Goal: Information Seeking & Learning: Learn about a topic

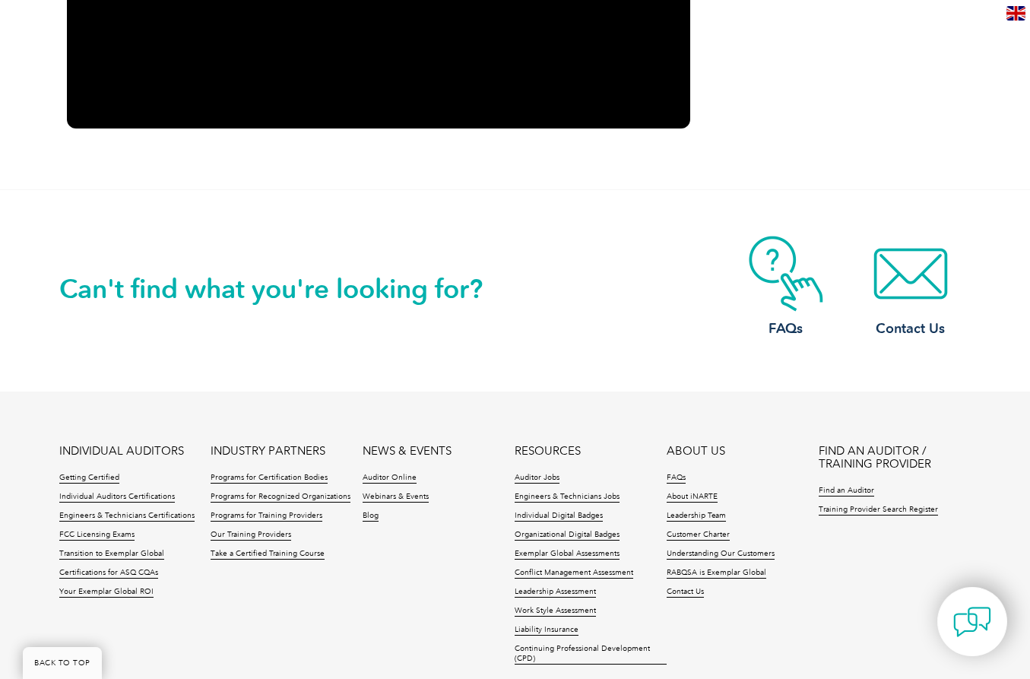
scroll to position [2340, 0]
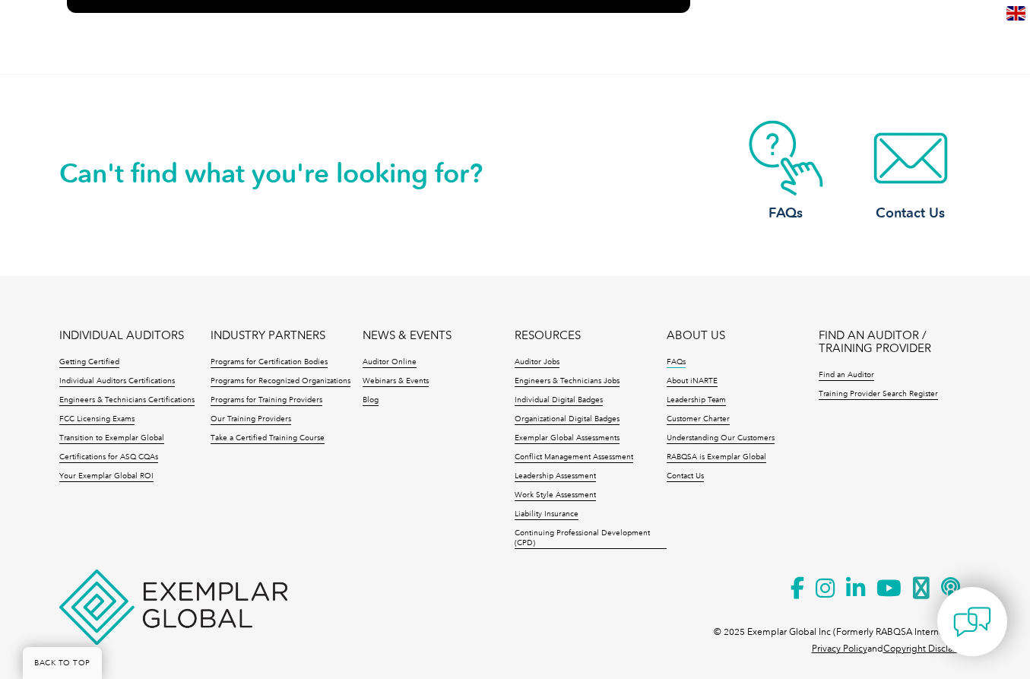
click at [679, 362] on link "FAQs" at bounding box center [676, 362] width 19 height 11
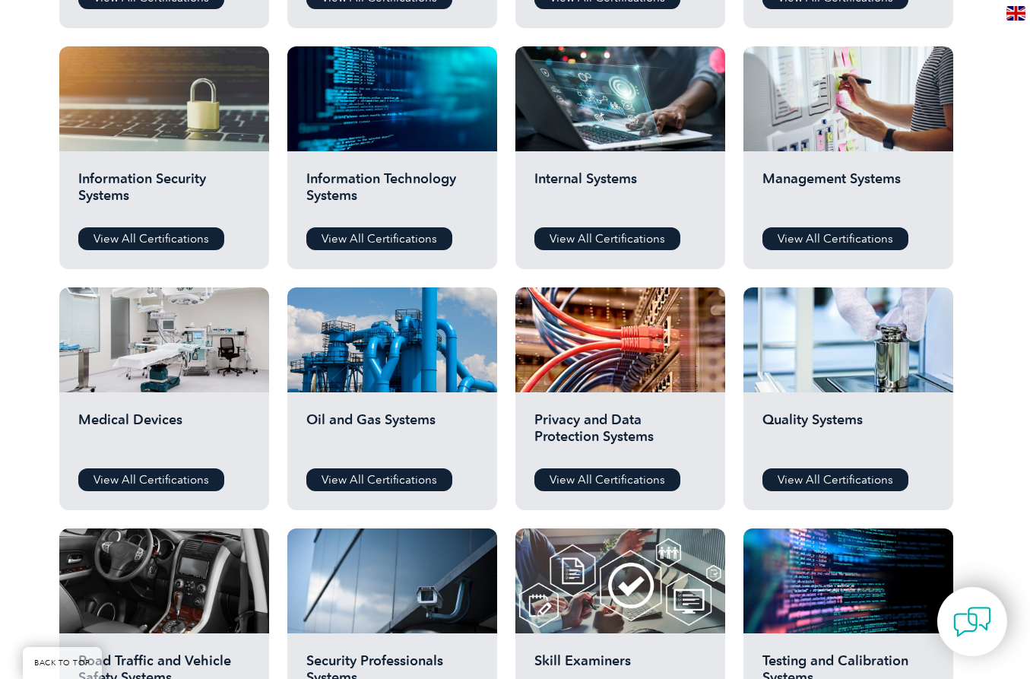
scroll to position [760, 0]
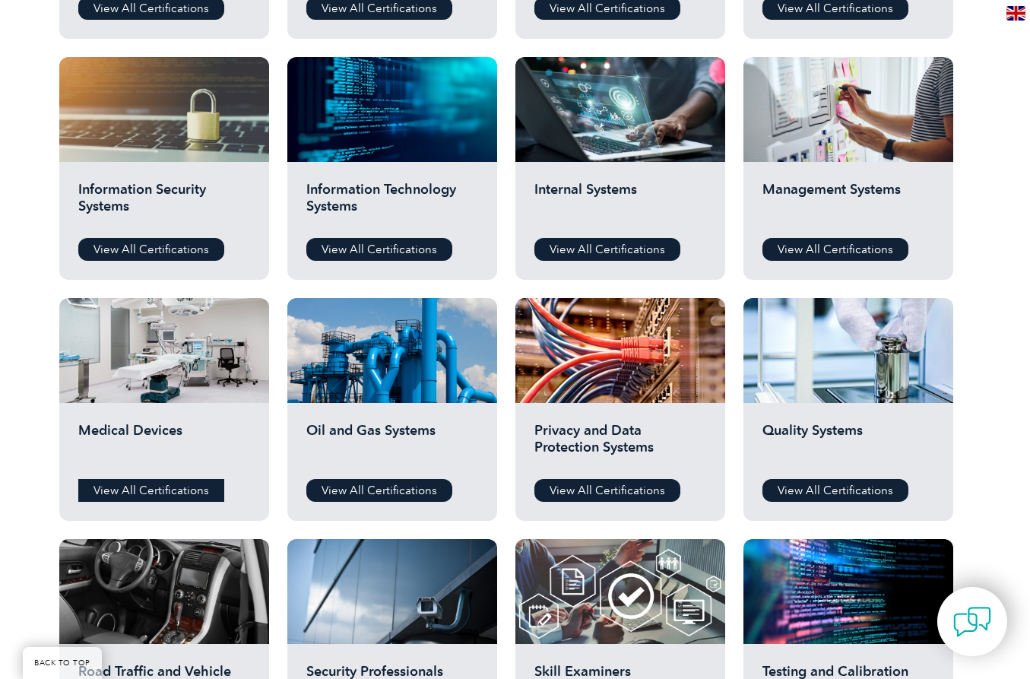
click at [186, 495] on link "View All Certifications" at bounding box center [151, 490] width 146 height 23
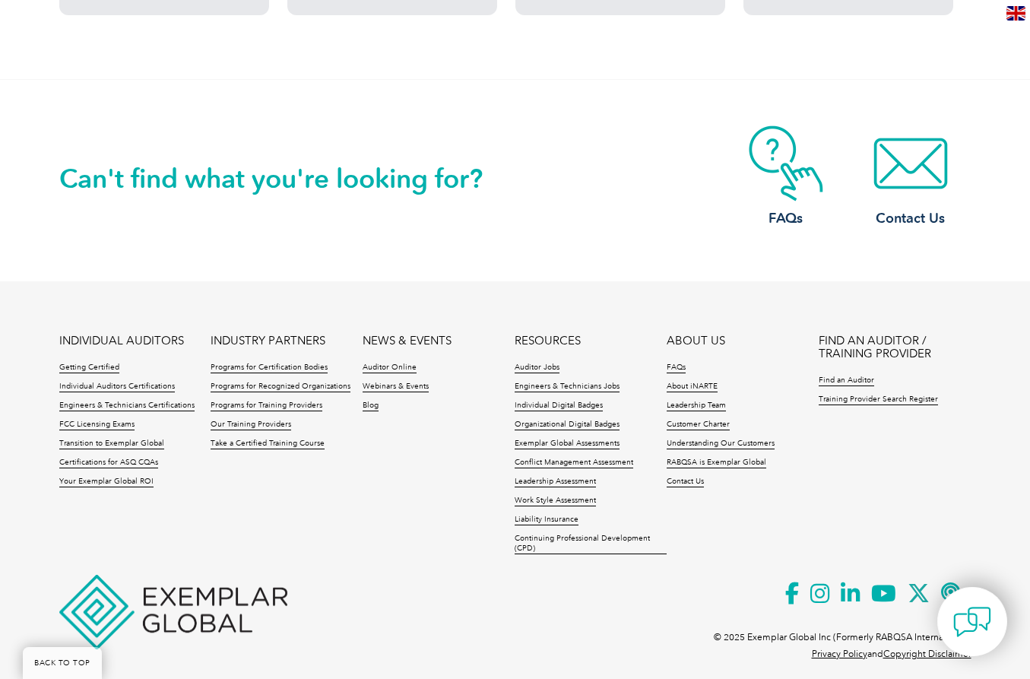
scroll to position [1520, 0]
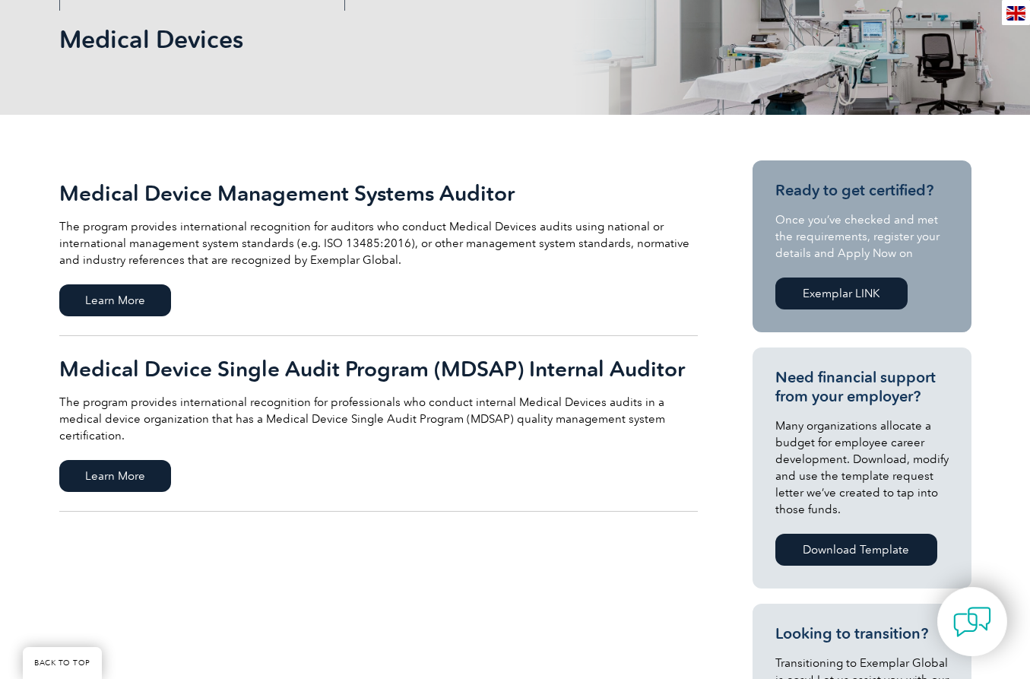
scroll to position [228, 0]
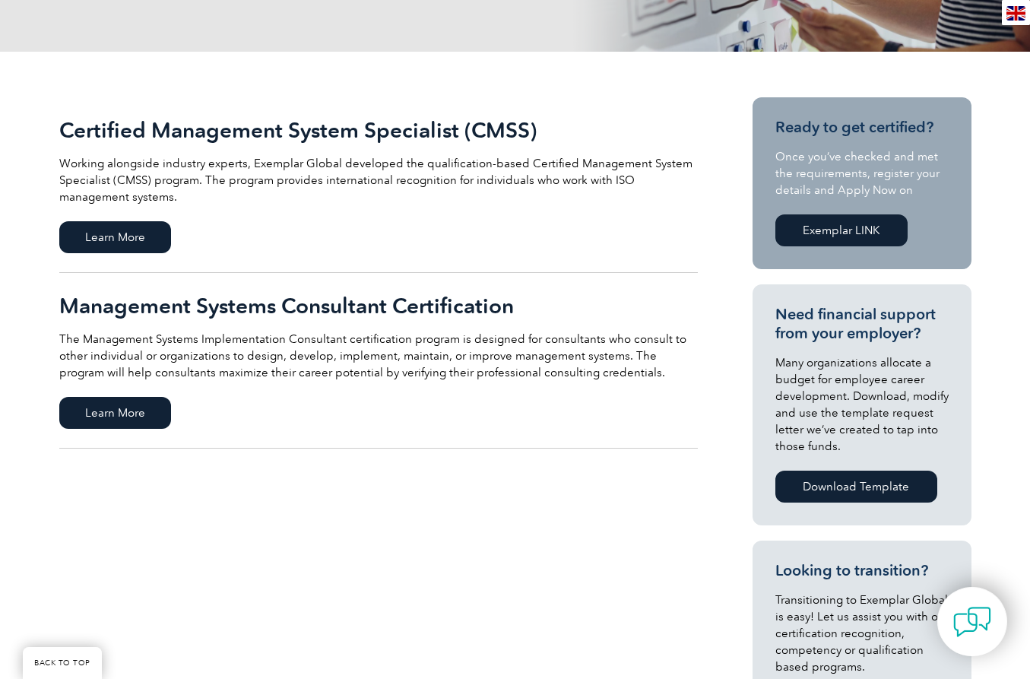
scroll to position [228, 0]
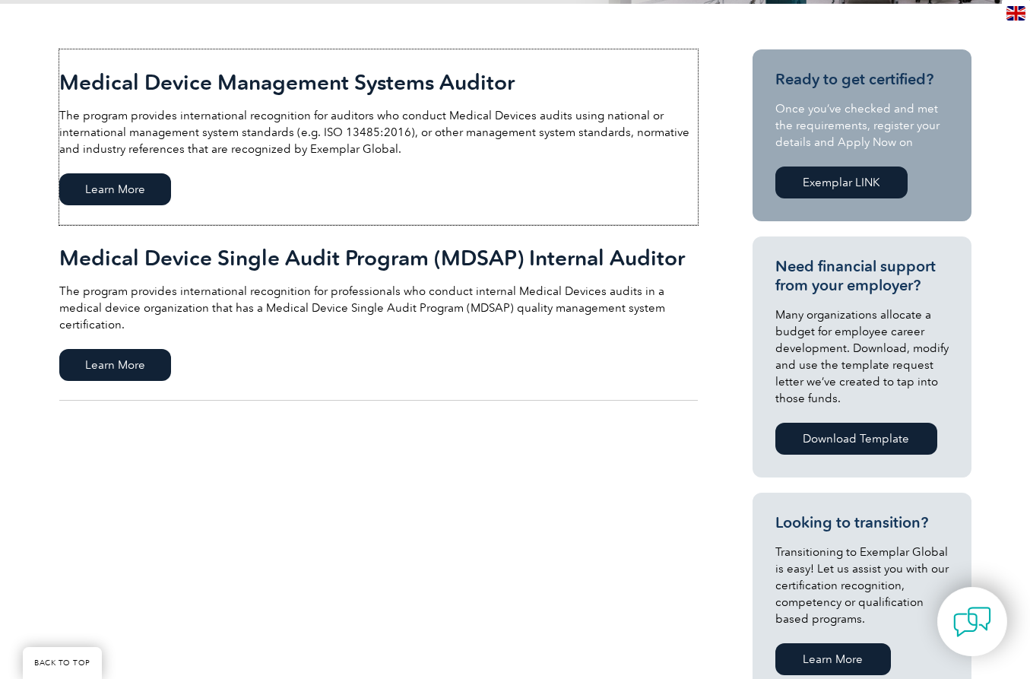
scroll to position [304, 0]
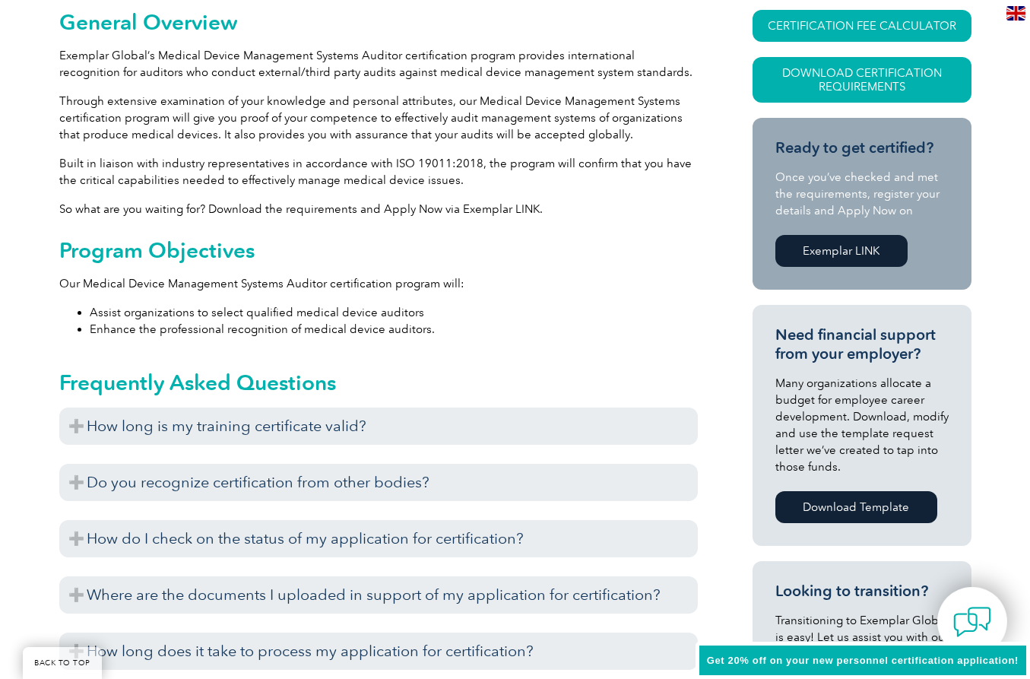
scroll to position [380, 0]
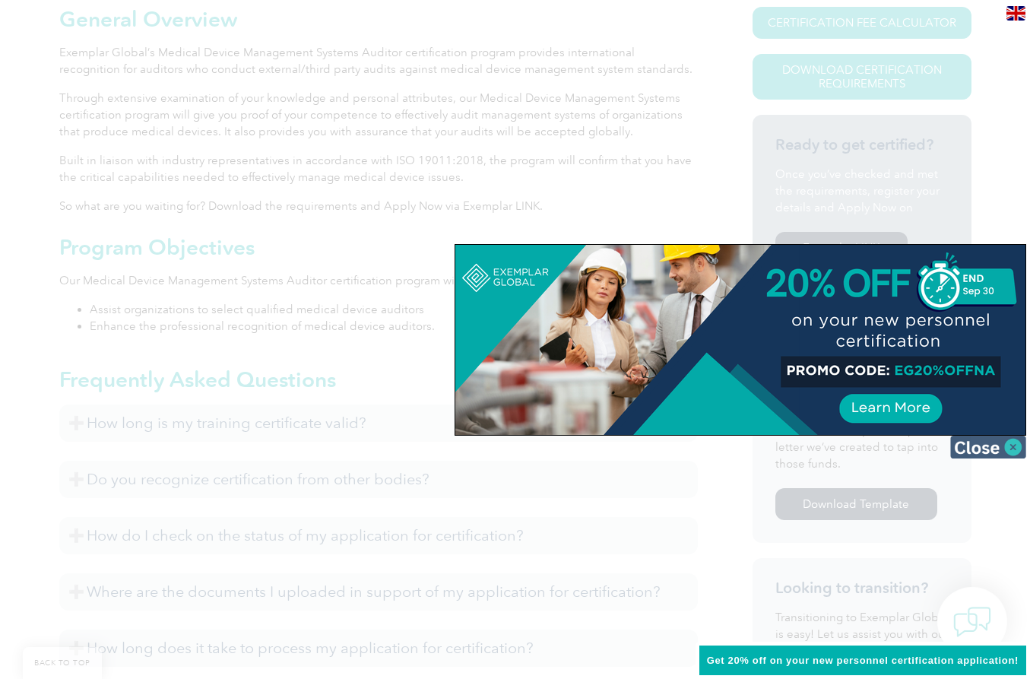
click at [994, 450] on img at bounding box center [988, 447] width 76 height 23
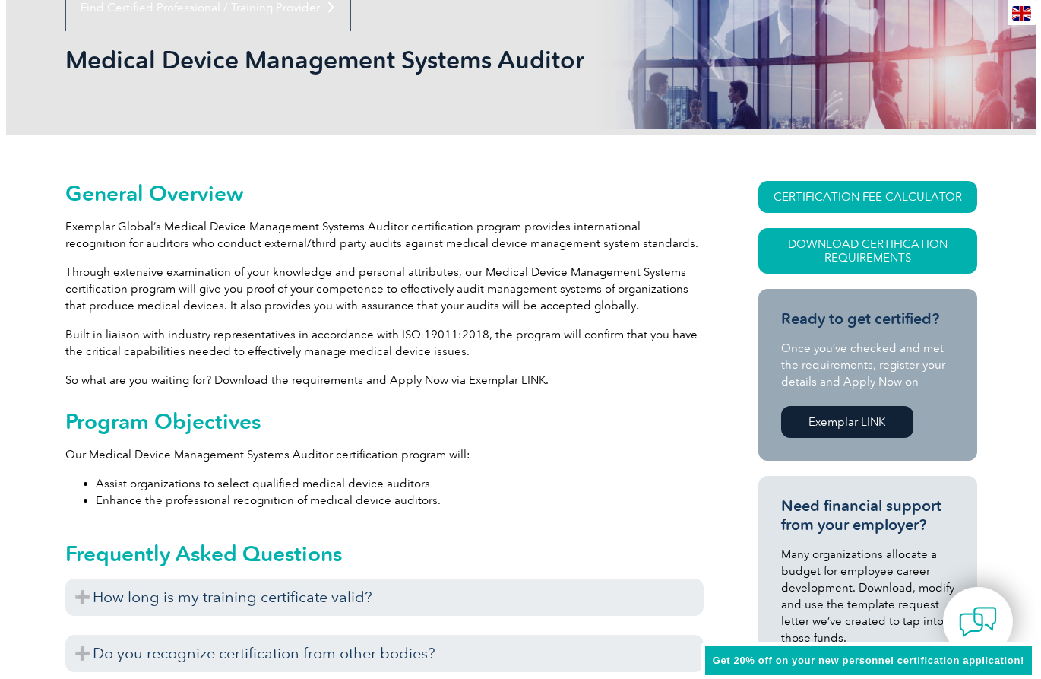
scroll to position [228, 0]
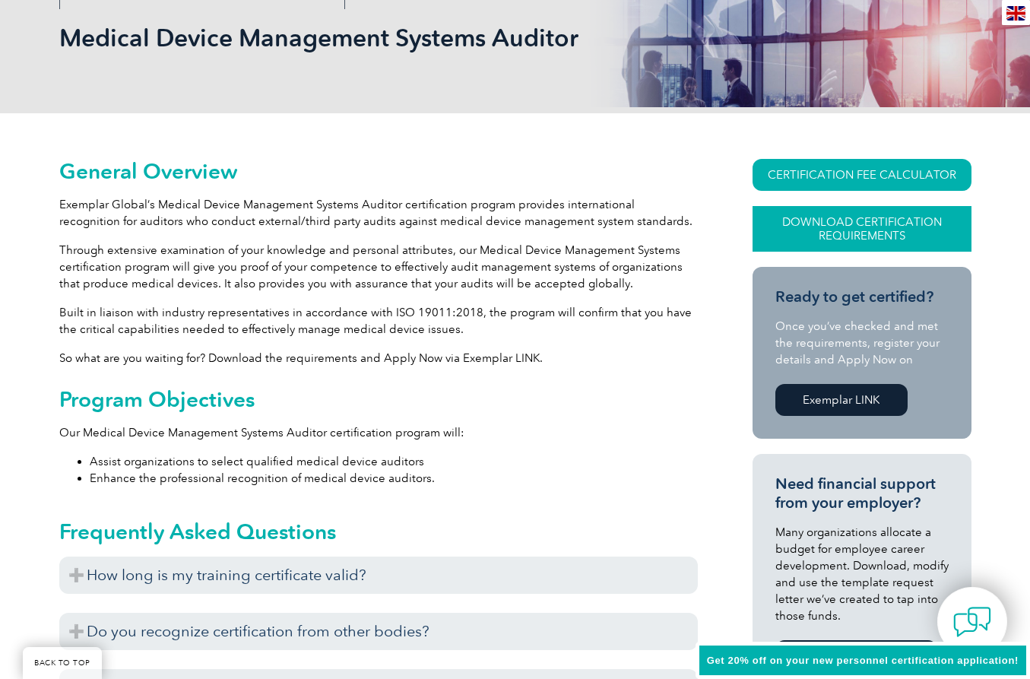
click at [872, 226] on link "Download Certification Requirements" at bounding box center [861, 229] width 219 height 46
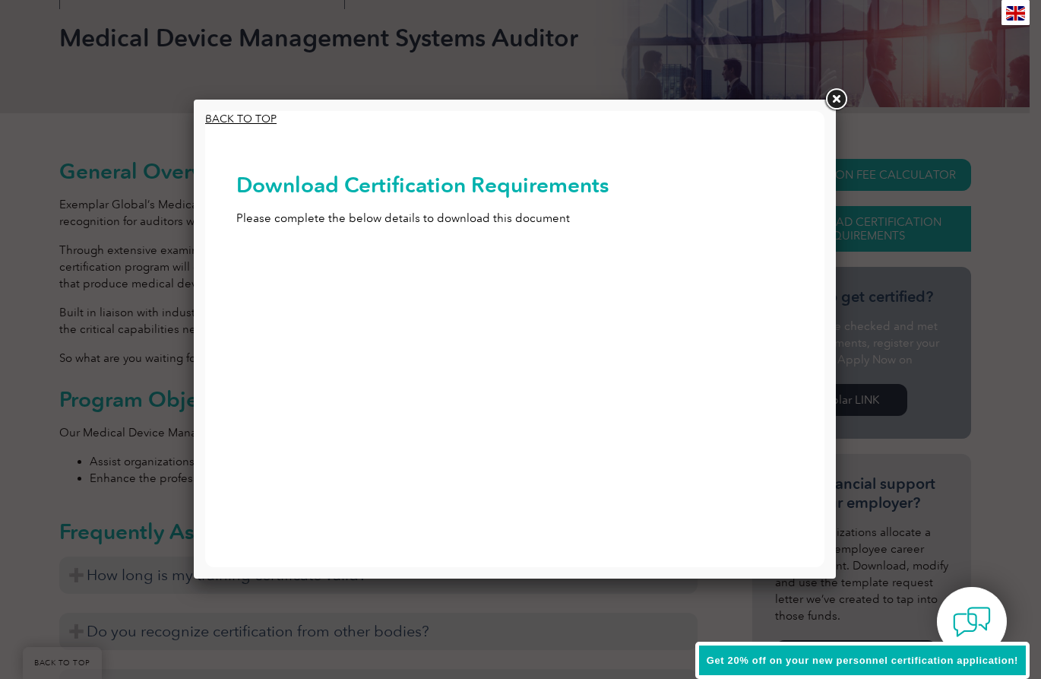
scroll to position [0, 0]
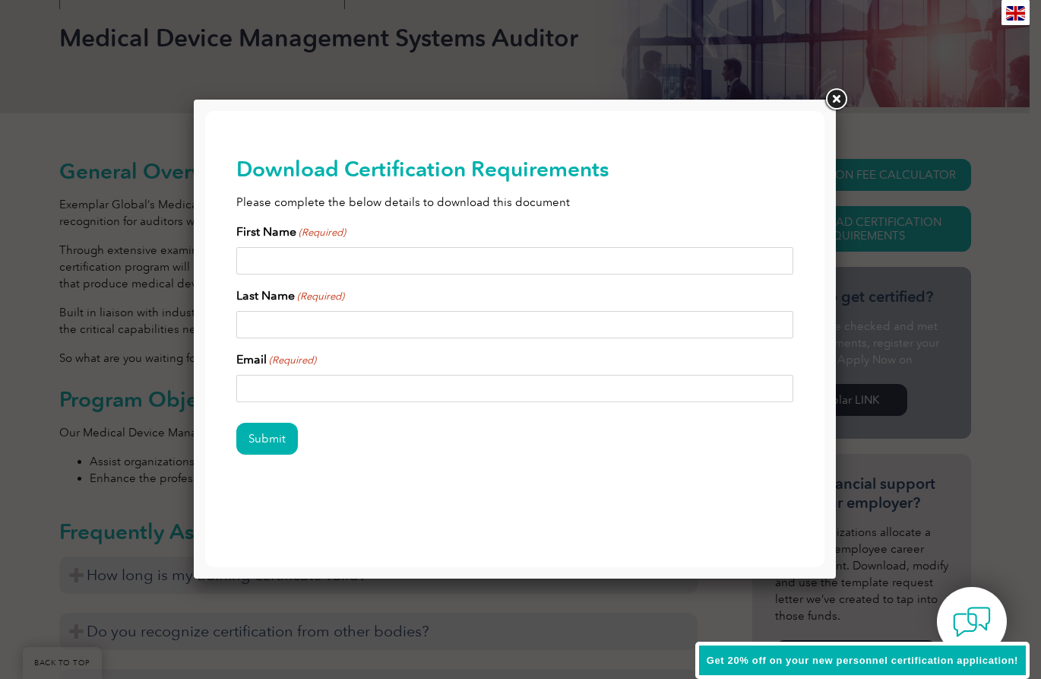
click at [840, 97] on link at bounding box center [835, 99] width 27 height 27
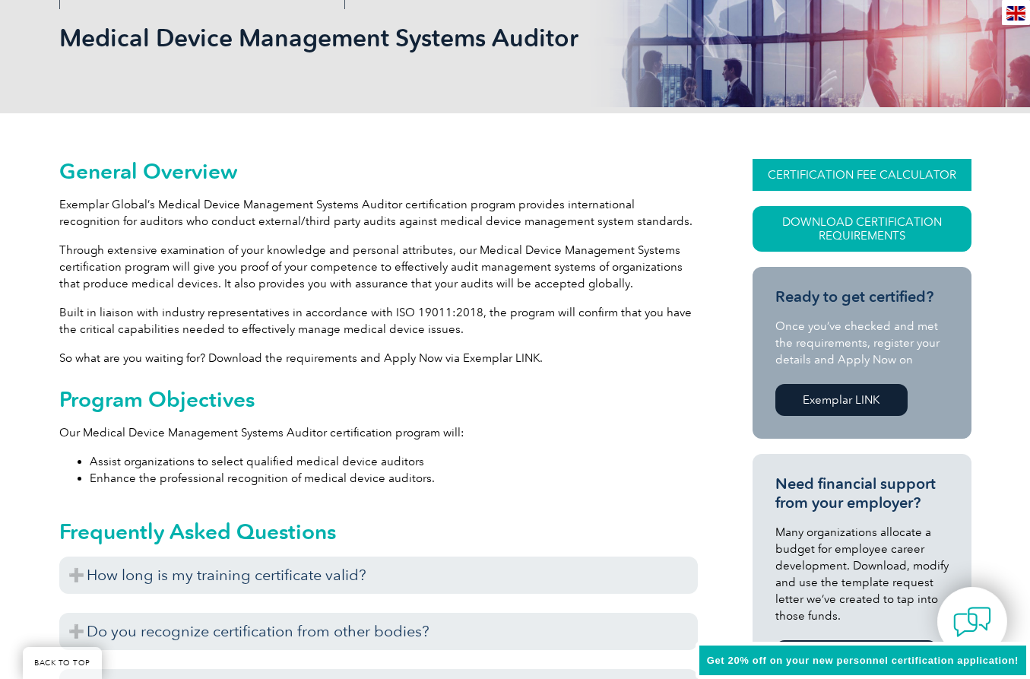
click at [771, 170] on link "CERTIFICATION FEE CALCULATOR" at bounding box center [861, 175] width 219 height 32
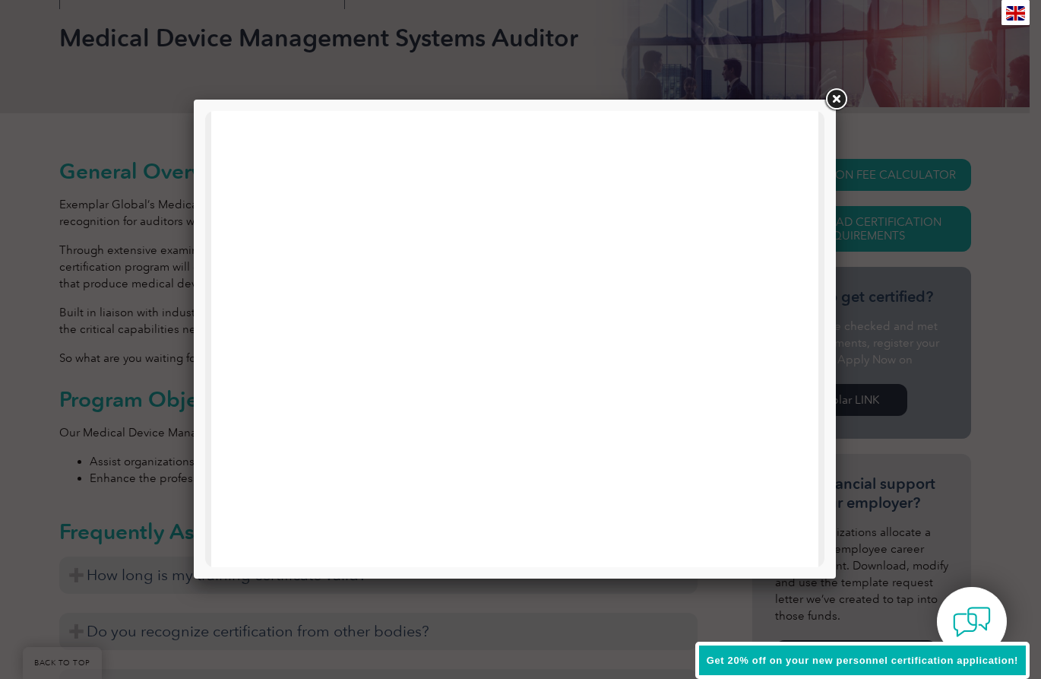
scroll to position [345, 0]
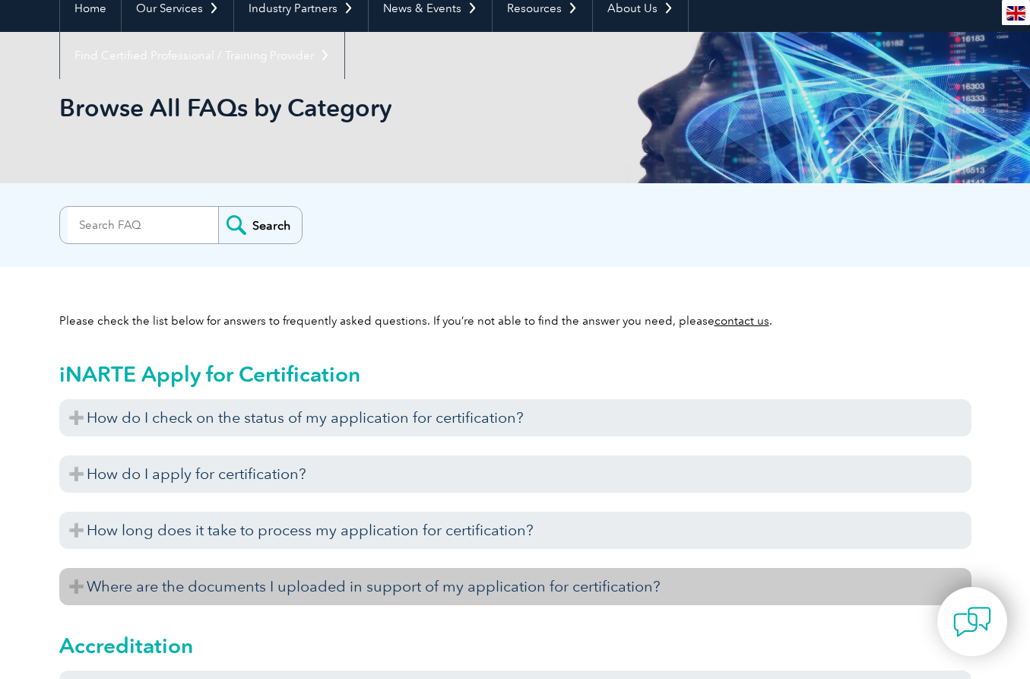
scroll to position [228, 0]
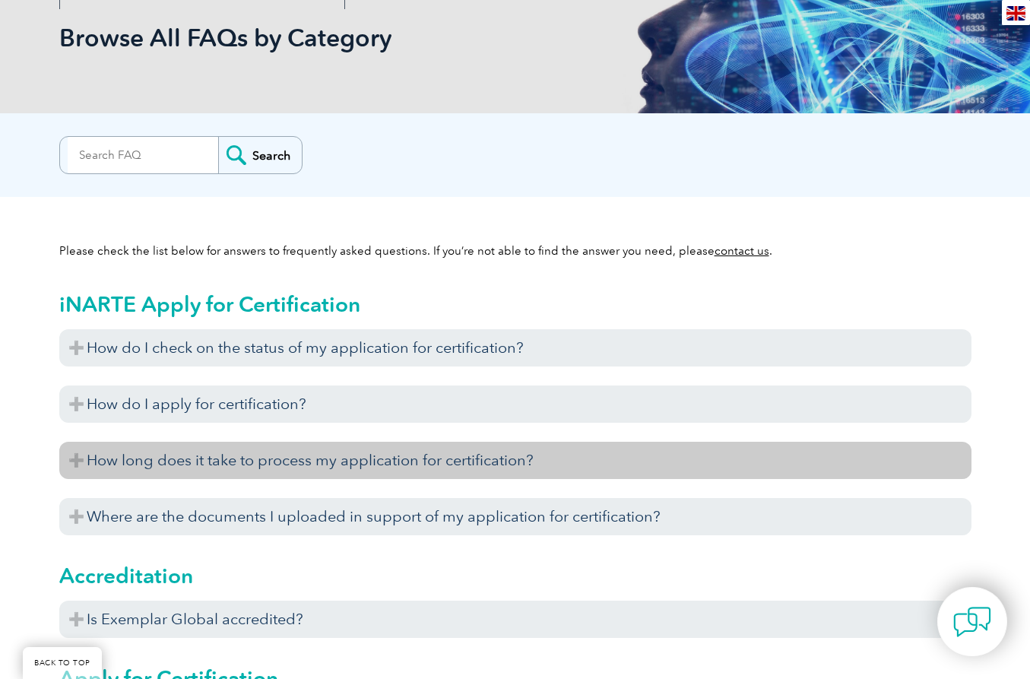
click at [722, 467] on h3 "How long does it take to process my application for certification?" at bounding box center [515, 460] width 912 height 37
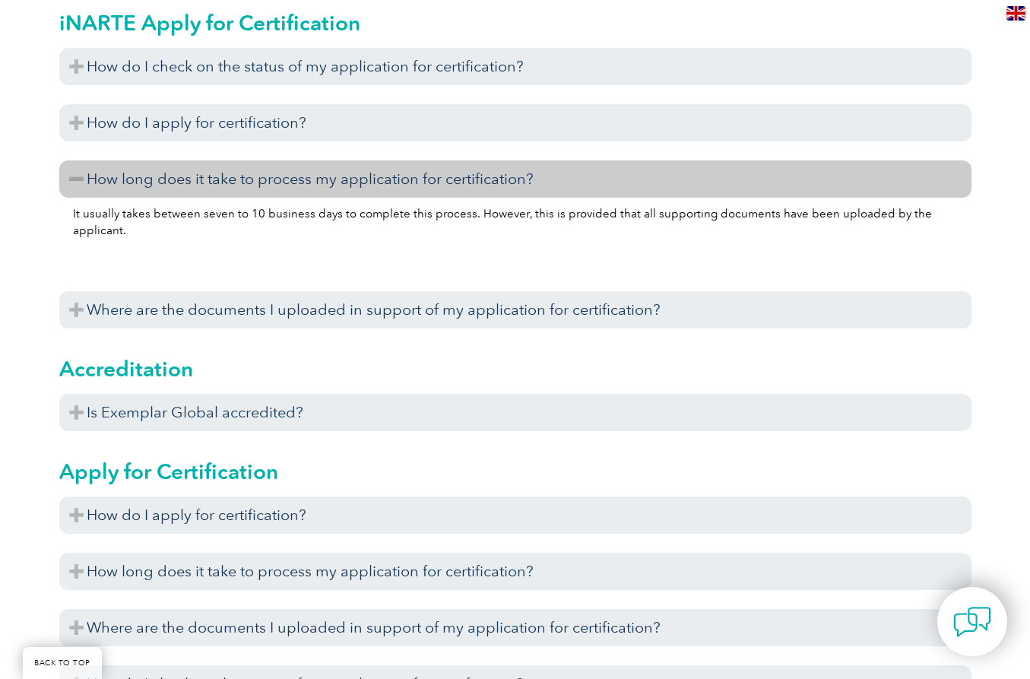
scroll to position [532, 0]
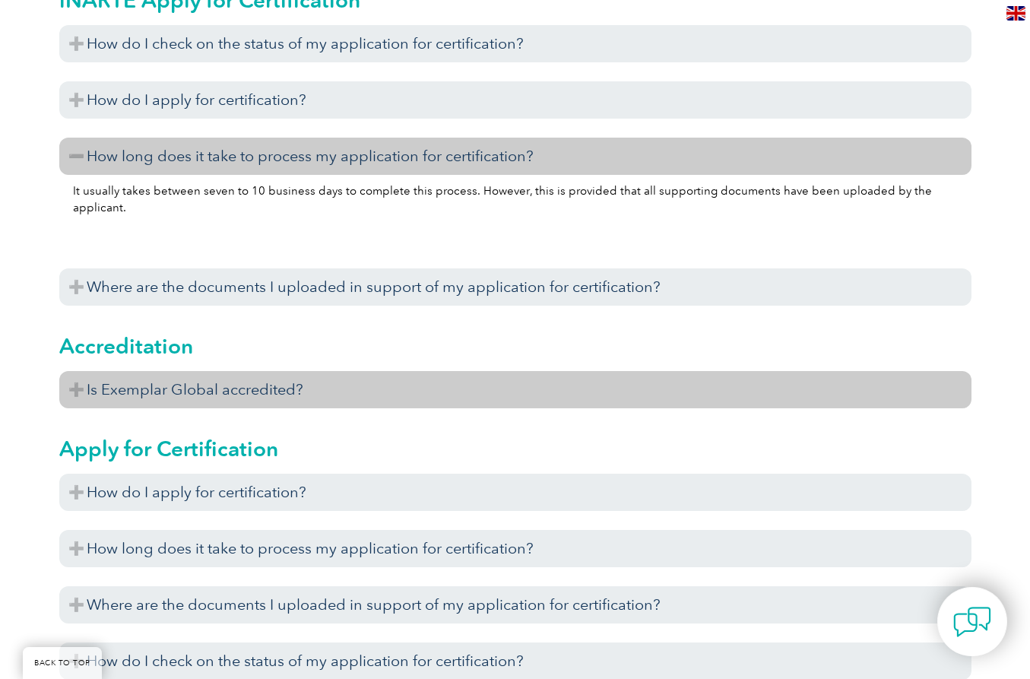
click at [720, 386] on h3 "Is Exemplar Global accredited?" at bounding box center [515, 389] width 912 height 37
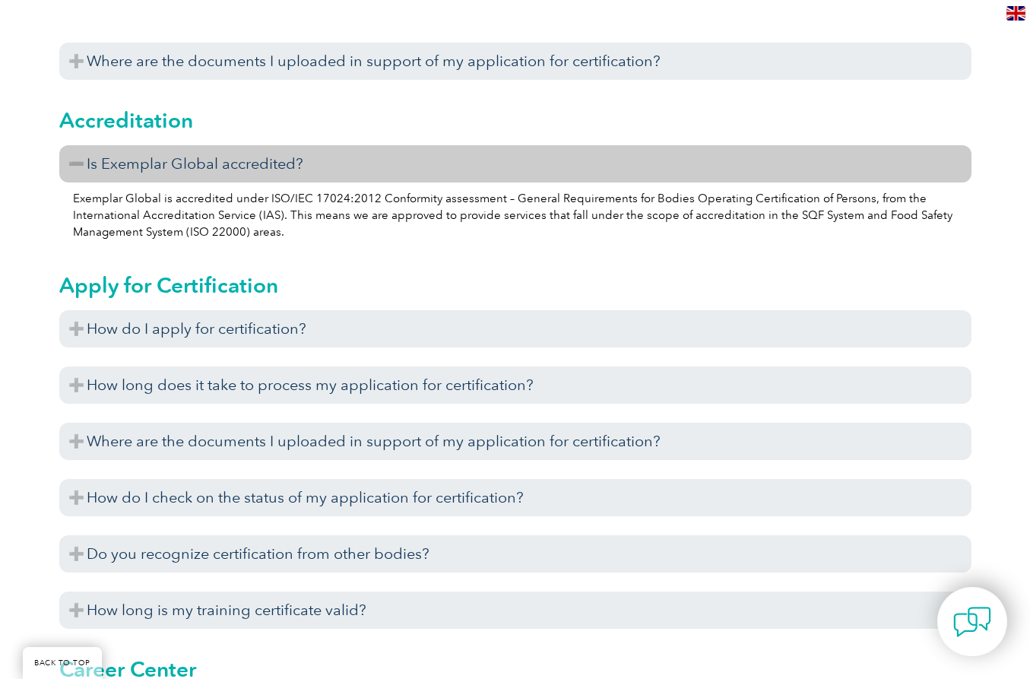
scroll to position [760, 0]
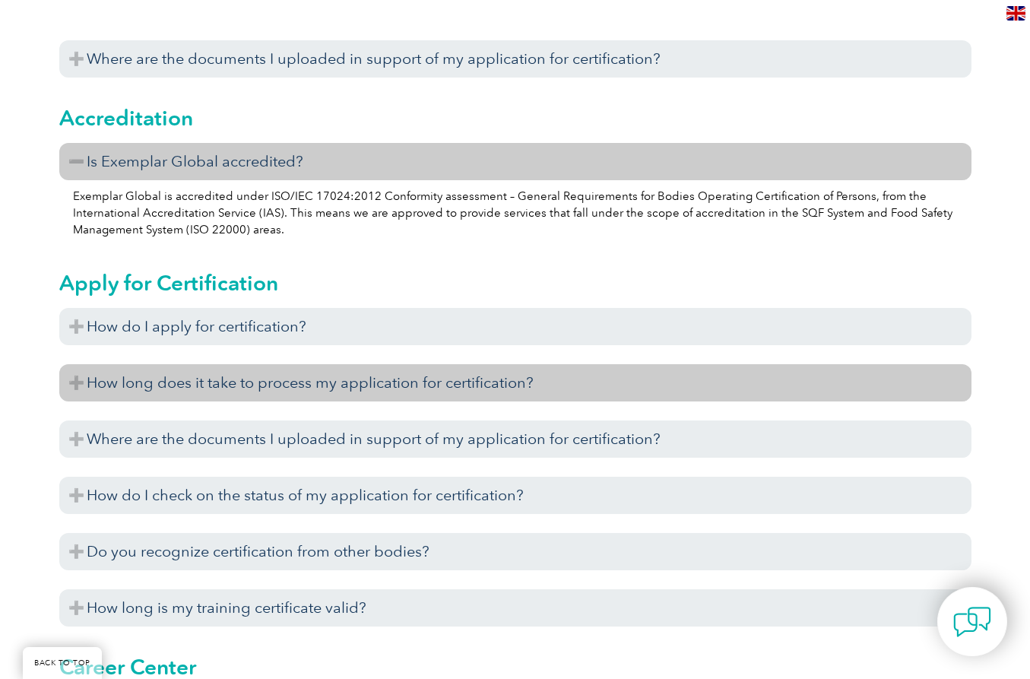
click at [760, 383] on h3 "How long does it take to process my application for certification?" at bounding box center [515, 382] width 912 height 37
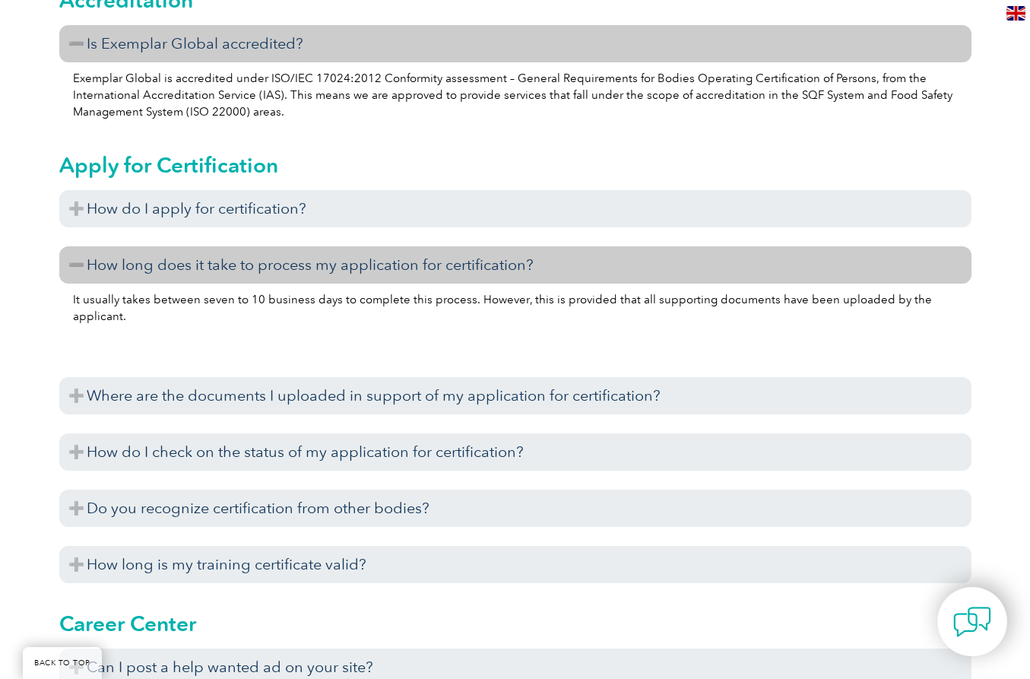
scroll to position [912, 0]
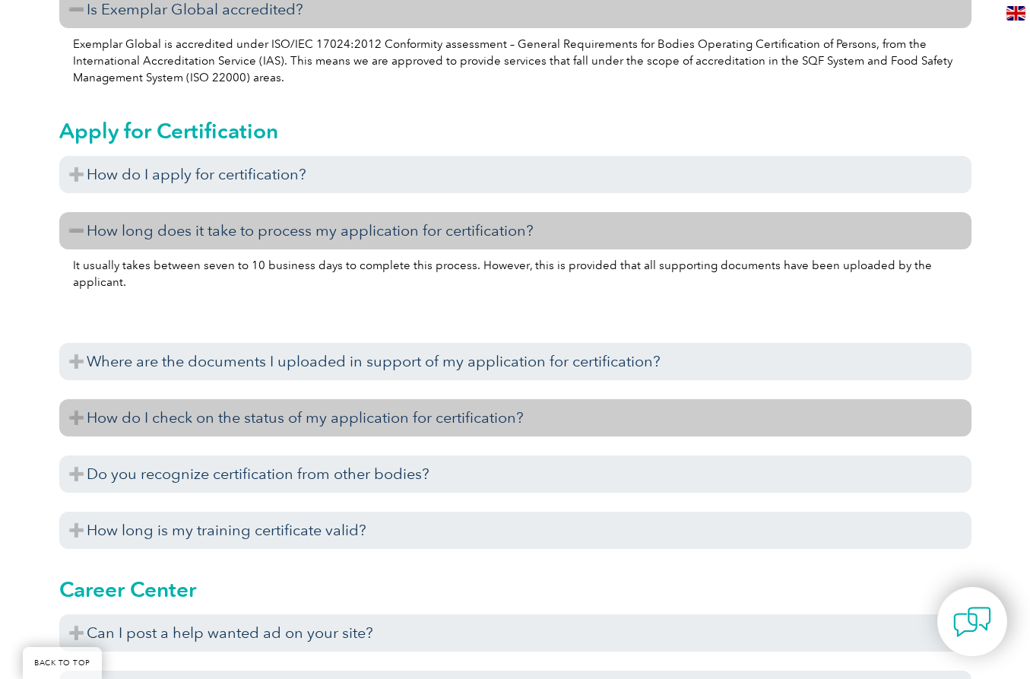
click at [755, 422] on h3 "How do I check on the status of my application for certification?" at bounding box center [515, 417] width 912 height 37
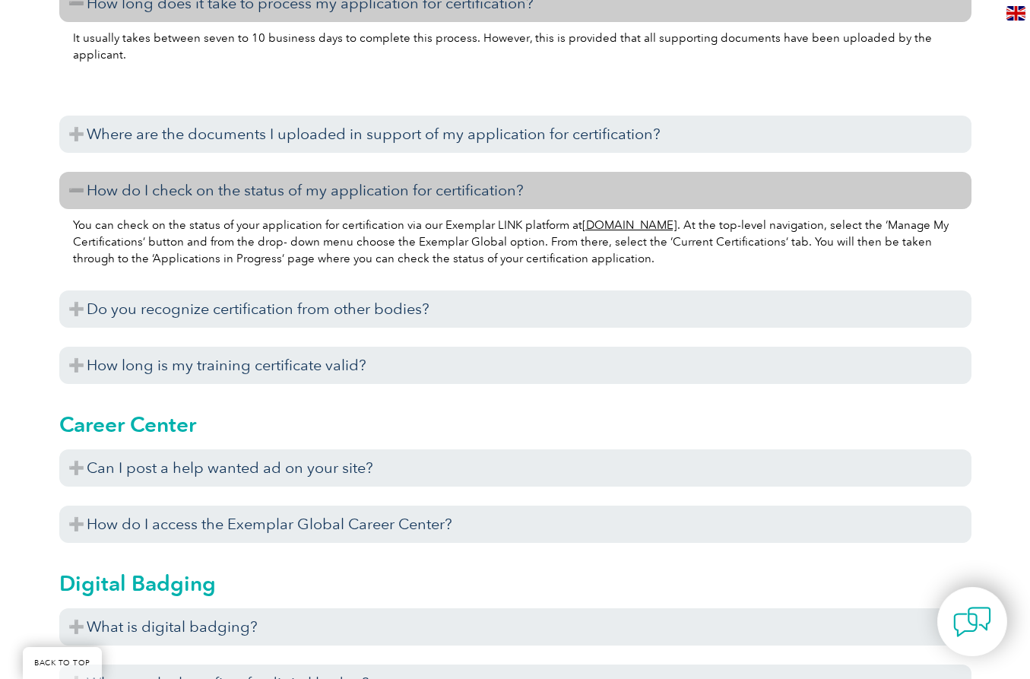
scroll to position [1140, 0]
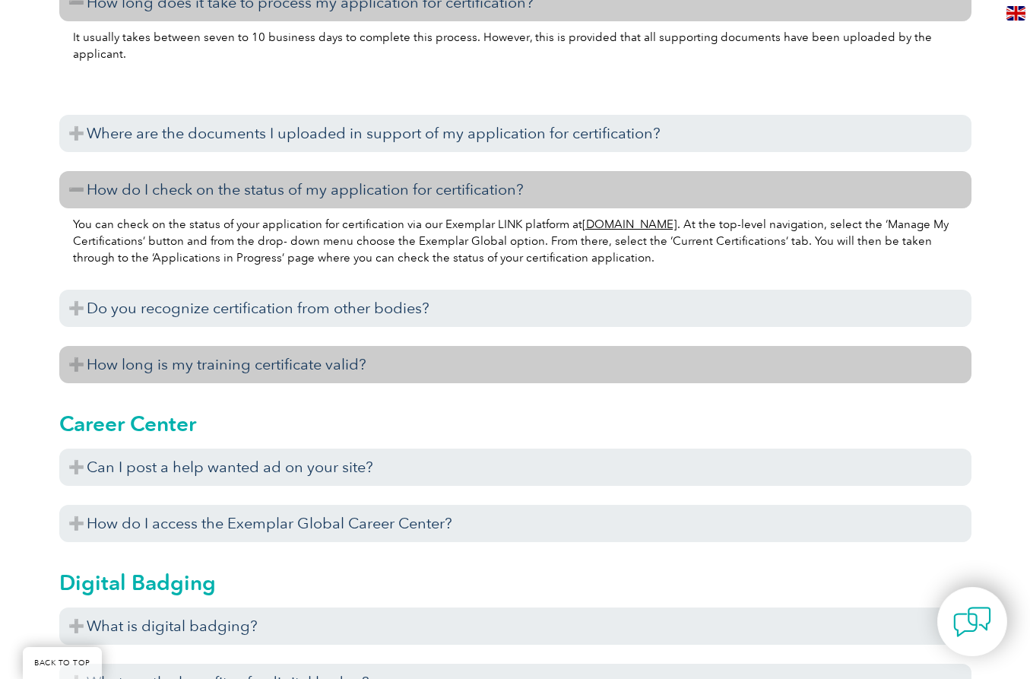
click at [756, 374] on h3 "How long is my training certificate valid?" at bounding box center [515, 364] width 912 height 37
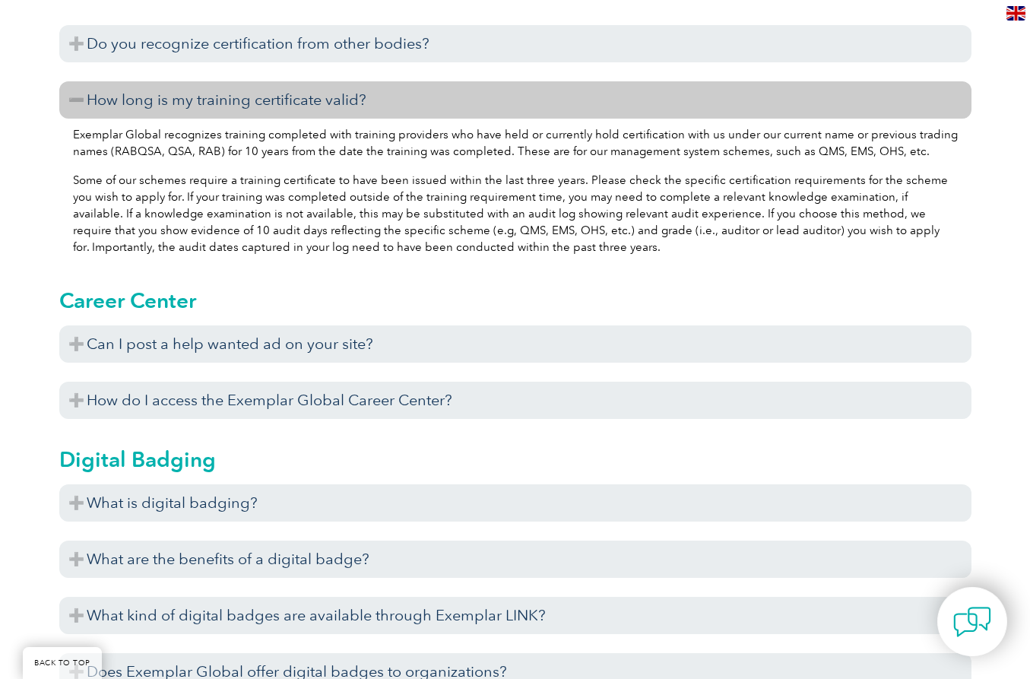
scroll to position [1520, 0]
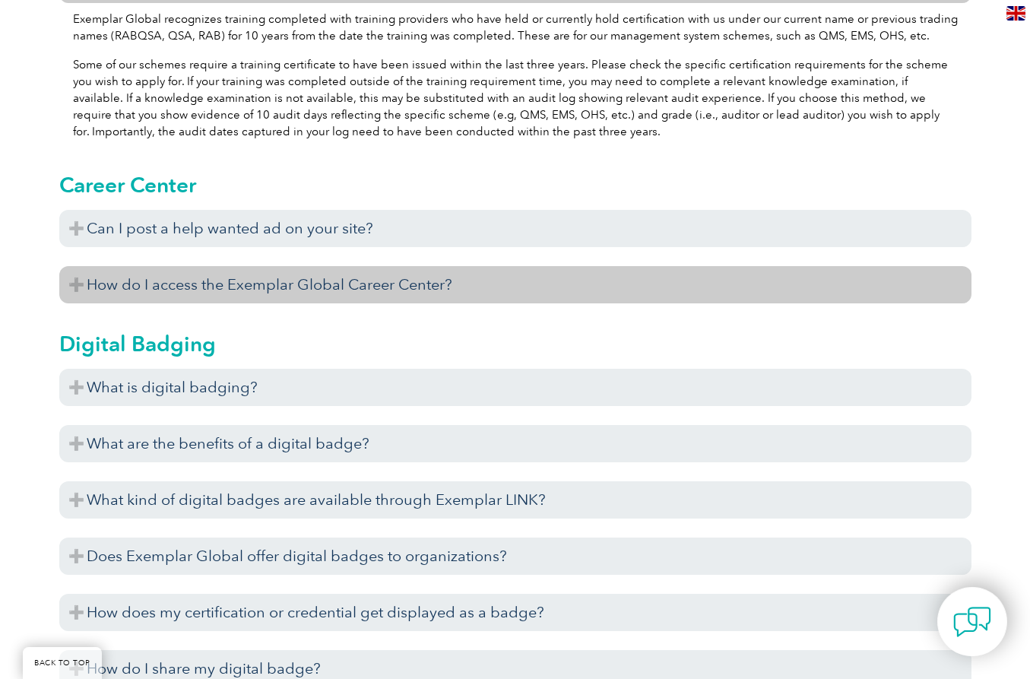
click at [715, 275] on h3 "How do I access the Exemplar Global Career Center?" at bounding box center [515, 284] width 912 height 37
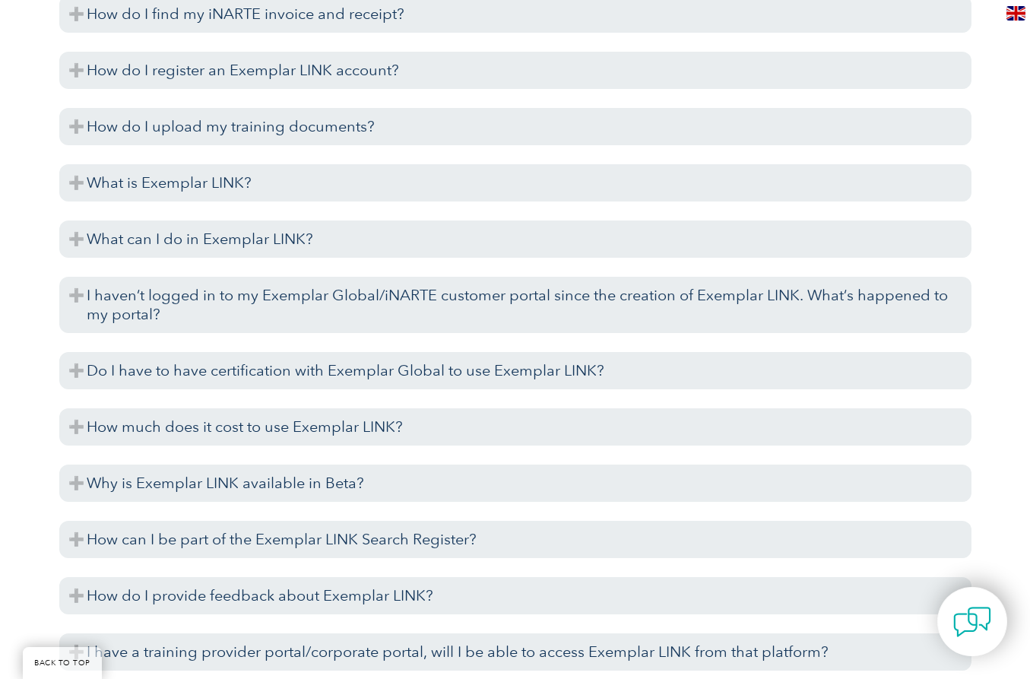
scroll to position [2812, 0]
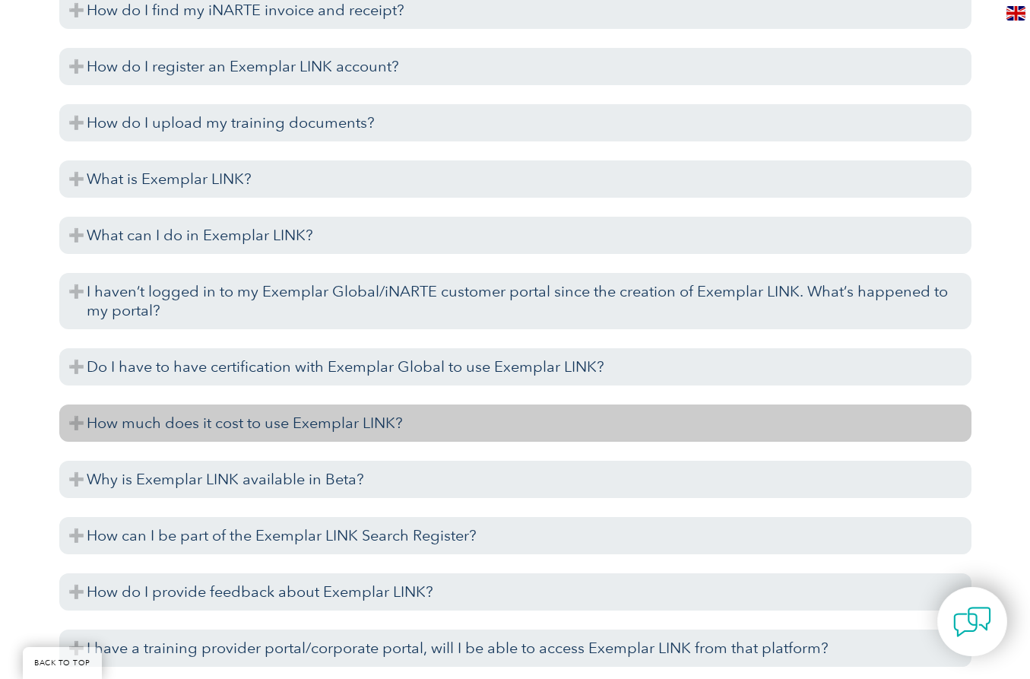
click at [805, 426] on h3 "How much does it cost to use Exemplar LINK?" at bounding box center [515, 422] width 912 height 37
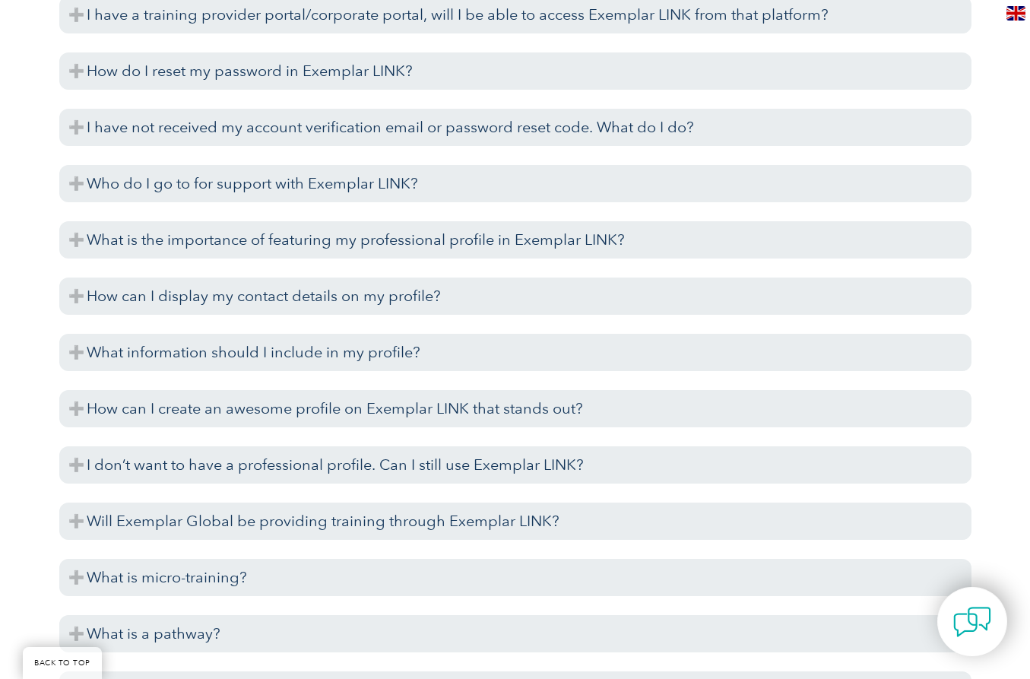
scroll to position [3572, 0]
